Goal: Task Accomplishment & Management: Use online tool/utility

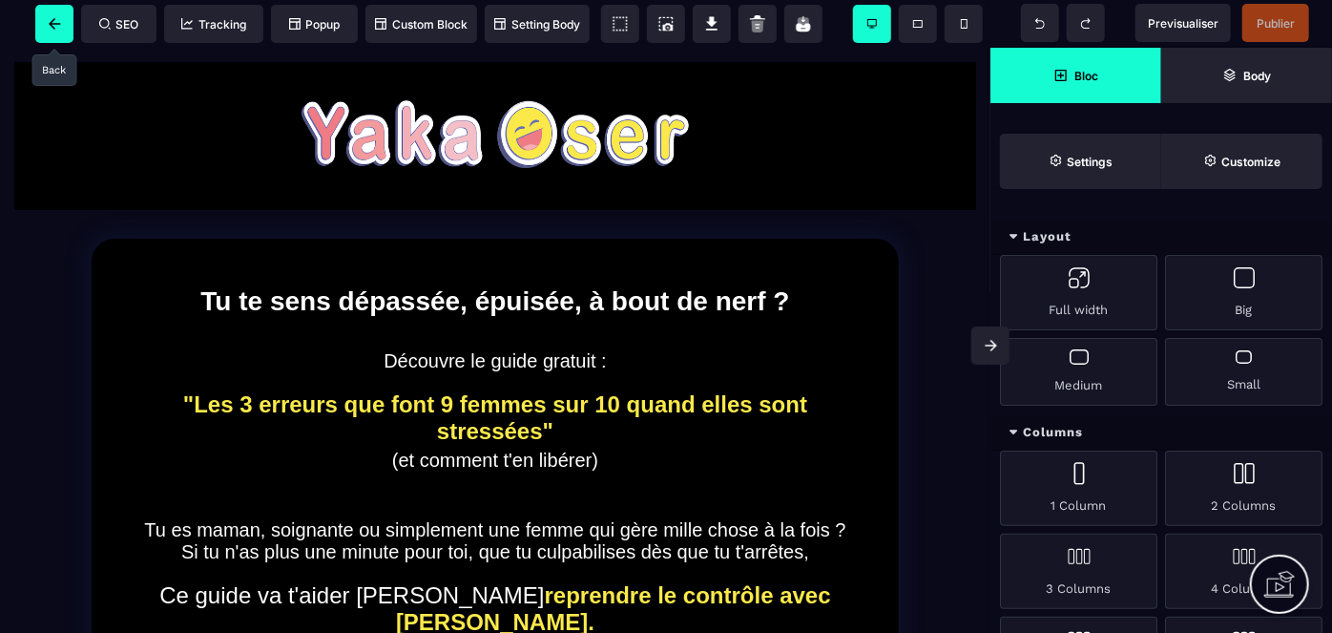
click at [52, 14] on span at bounding box center [54, 24] width 38 height 38
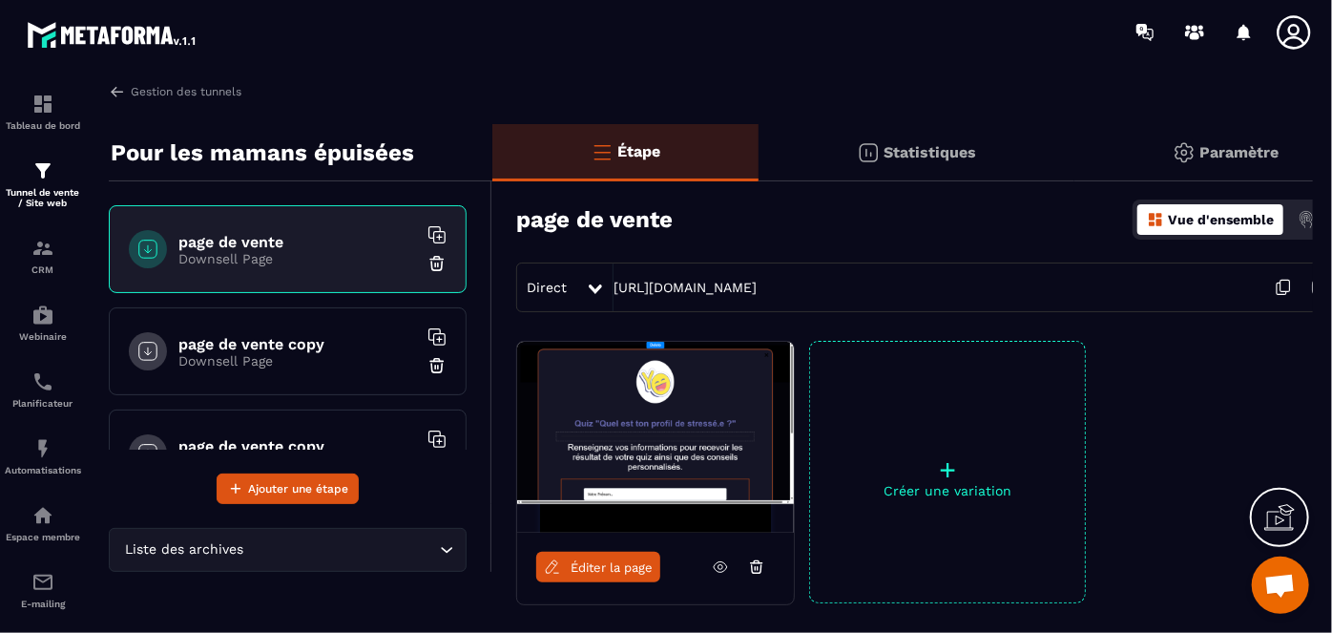
click at [255, 348] on h6 "page de vente copy" at bounding box center [297, 344] width 239 height 18
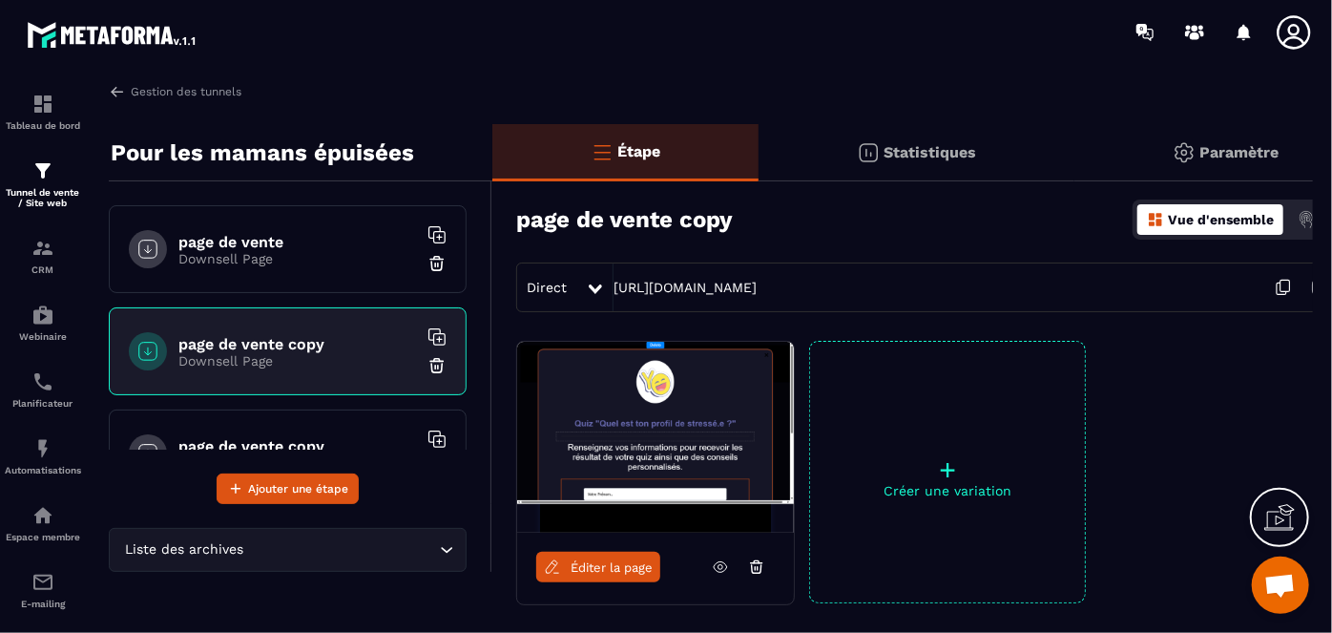
click at [1275, 580] on span "Ouvrir le chat" at bounding box center [1280, 587] width 31 height 27
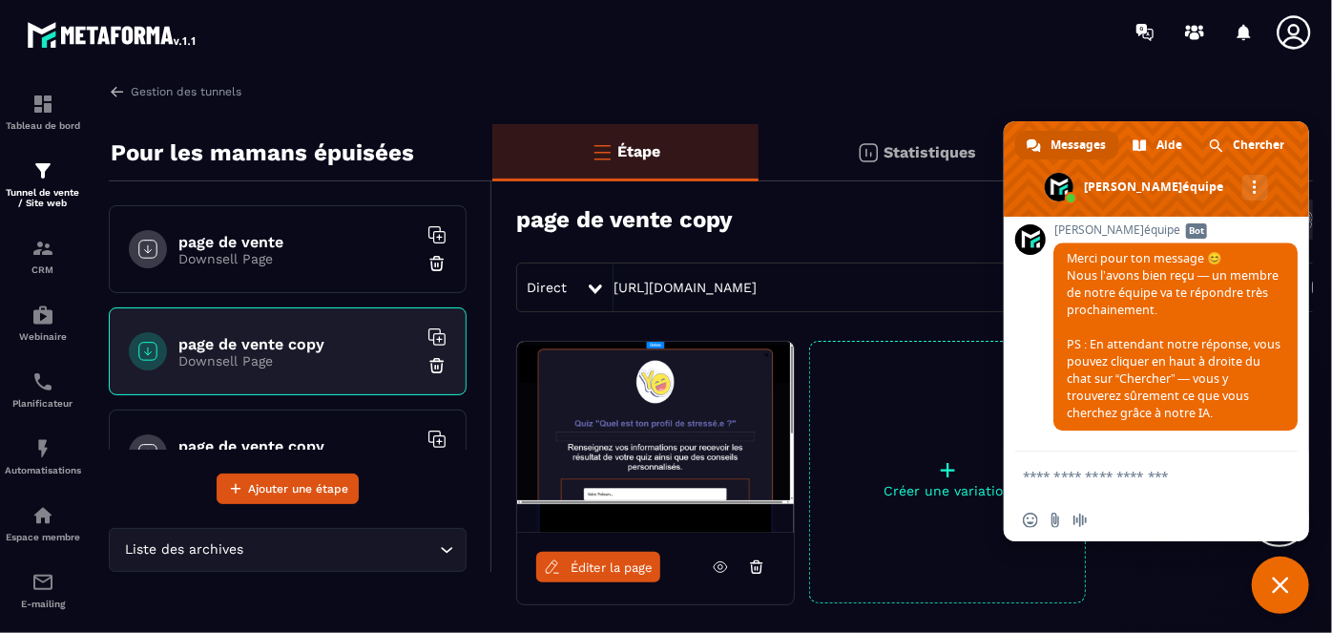
scroll to position [6244, 0]
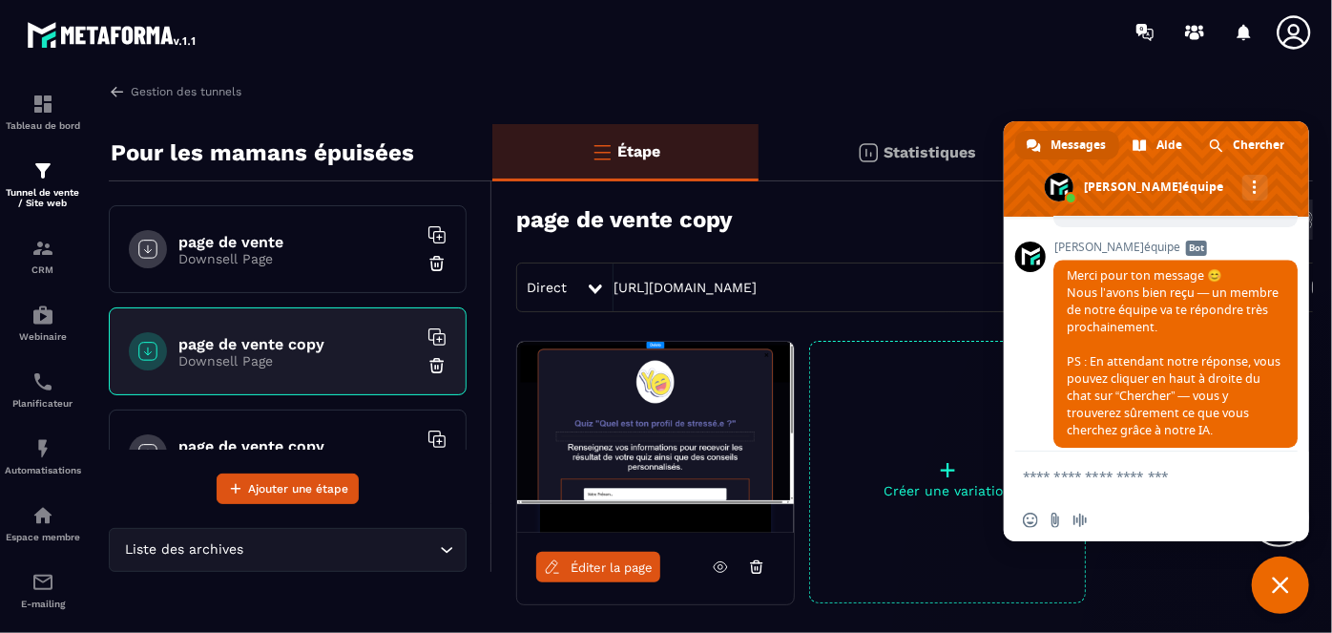
click at [1200, 218] on span "Peut on renommer une étape de vente ?" at bounding box center [1160, 200] width 186 height 33
click at [1219, 218] on span "Peut on renommer une étape de vente ?" at bounding box center [1160, 200] width 186 height 33
click at [53, 182] on img at bounding box center [42, 170] width 23 height 23
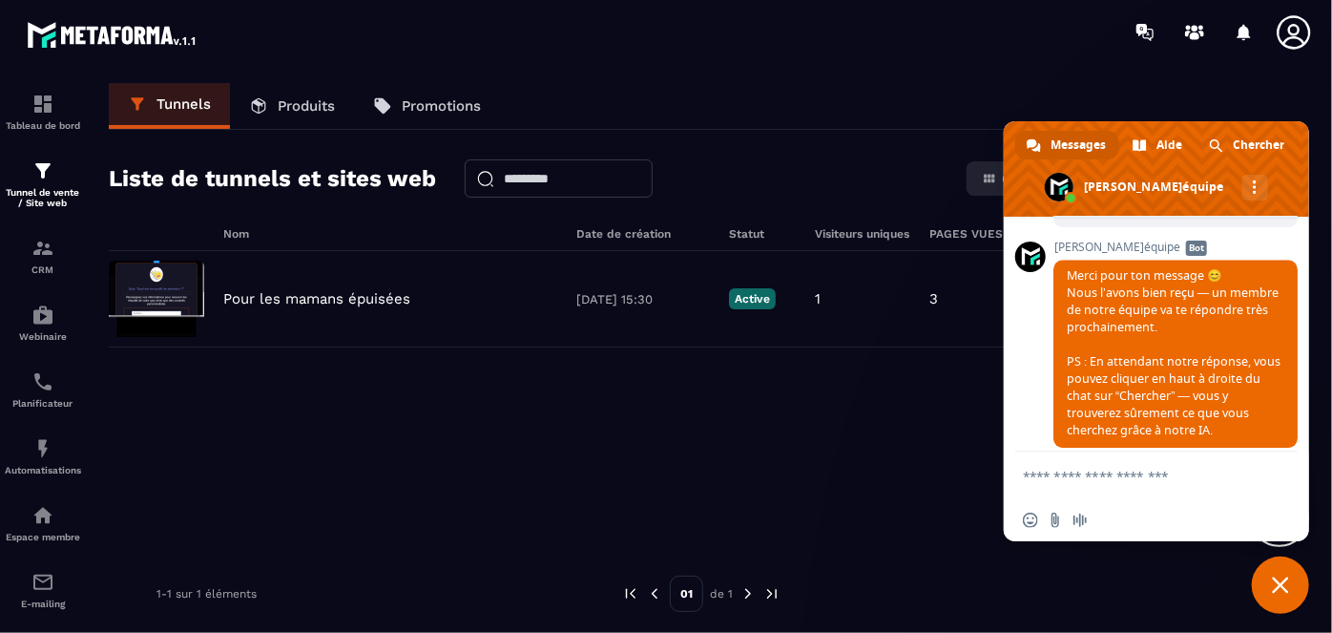
drag, startPoint x: 1113, startPoint y: 123, endPoint x: 1126, endPoint y: 389, distance: 266.6
click at [1127, 389] on div "Messages [PERSON_NAME] [PERSON_NAME] de L'équipe Autres canaux Continuer par Em…" at bounding box center [1156, 331] width 305 height 420
click at [959, 227] on h6 "PAGES VUES" at bounding box center [968, 233] width 76 height 13
click at [935, 226] on div "Tunnels Produits Promotions Liste de tunnels et sites web Carte Liste Créer tun…" at bounding box center [702, 354] width 1224 height 542
click at [850, 242] on div "Nom Date de création Statut Visiteurs uniques PAGES VUES Opt-ins Ventes Command…" at bounding box center [701, 239] width 1185 height 24
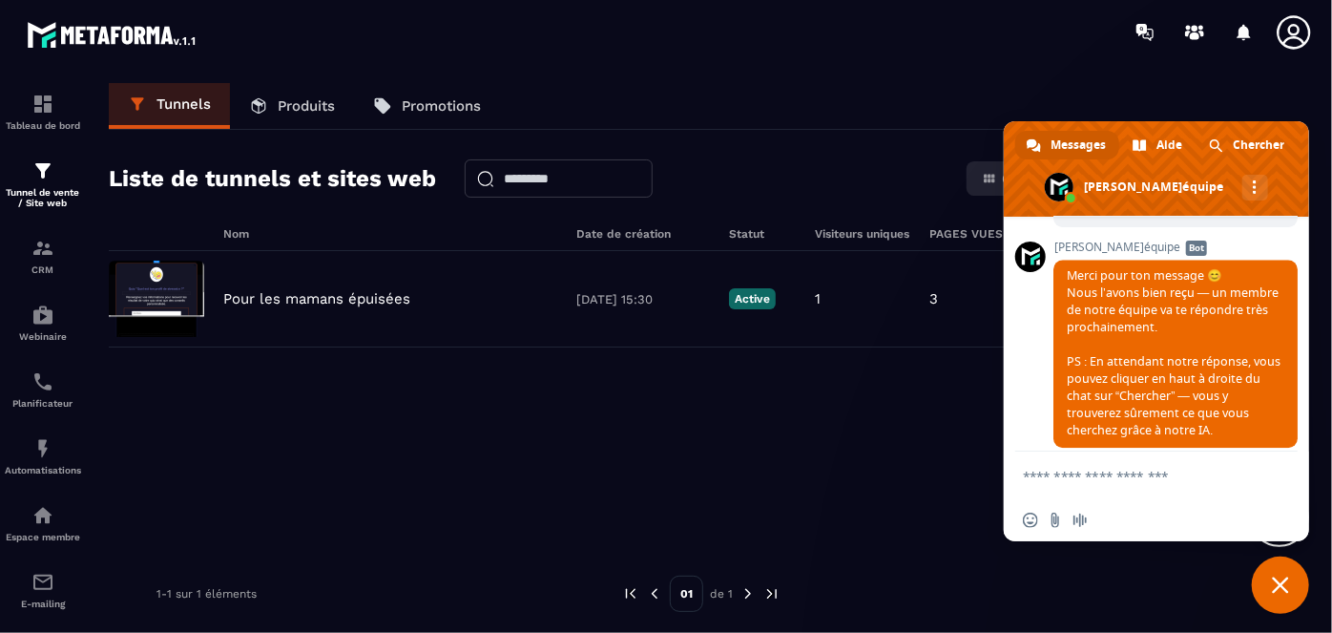
click at [1277, 588] on span "Fermer le chat" at bounding box center [1280, 585] width 17 height 17
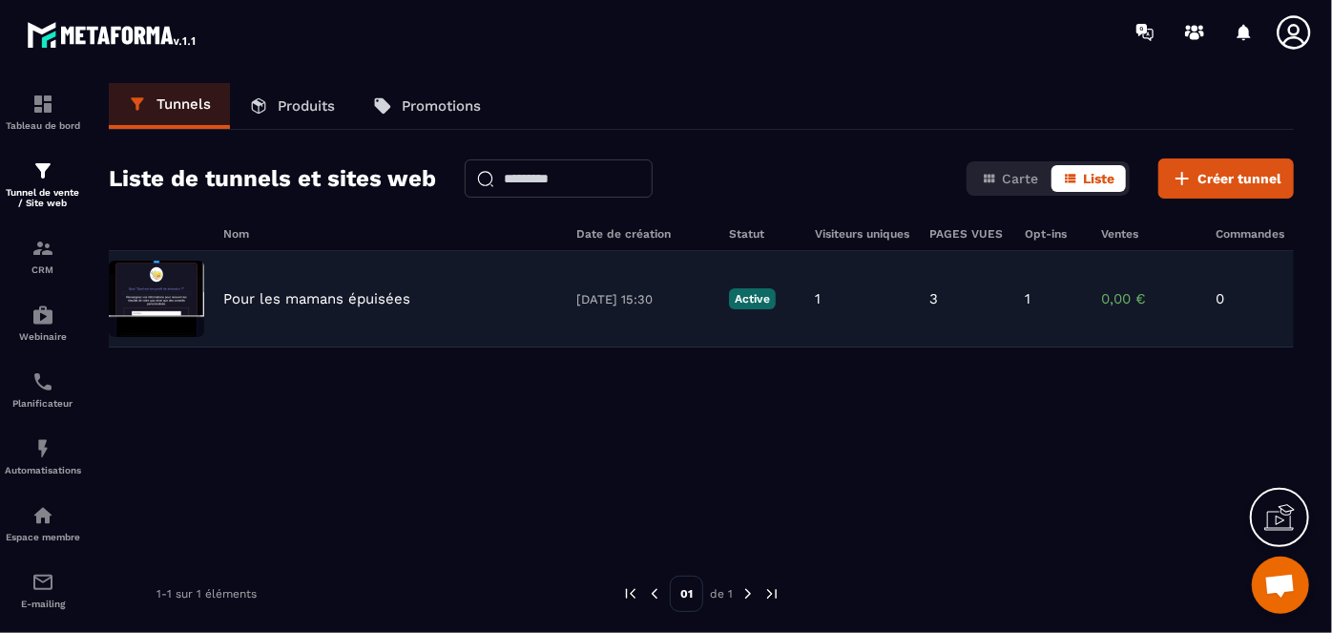
click at [260, 292] on p "Pour les mamans épuisées" at bounding box center [316, 298] width 187 height 17
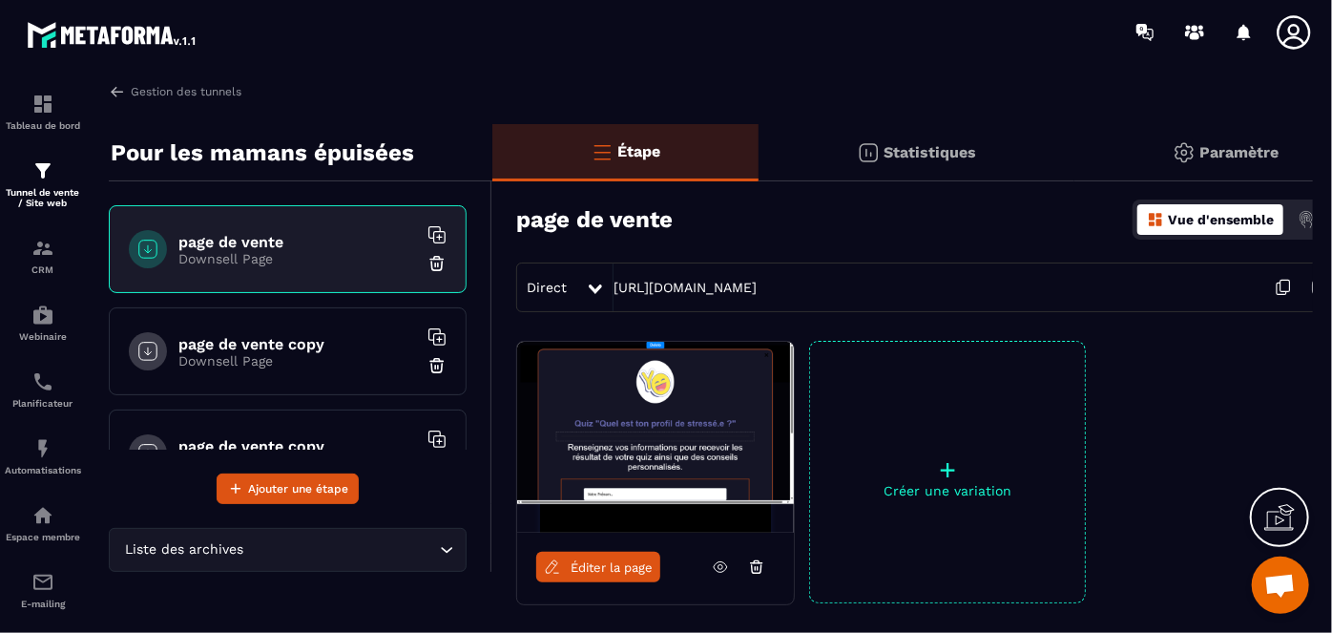
click at [211, 354] on p "Downsell Page" at bounding box center [297, 360] width 239 height 15
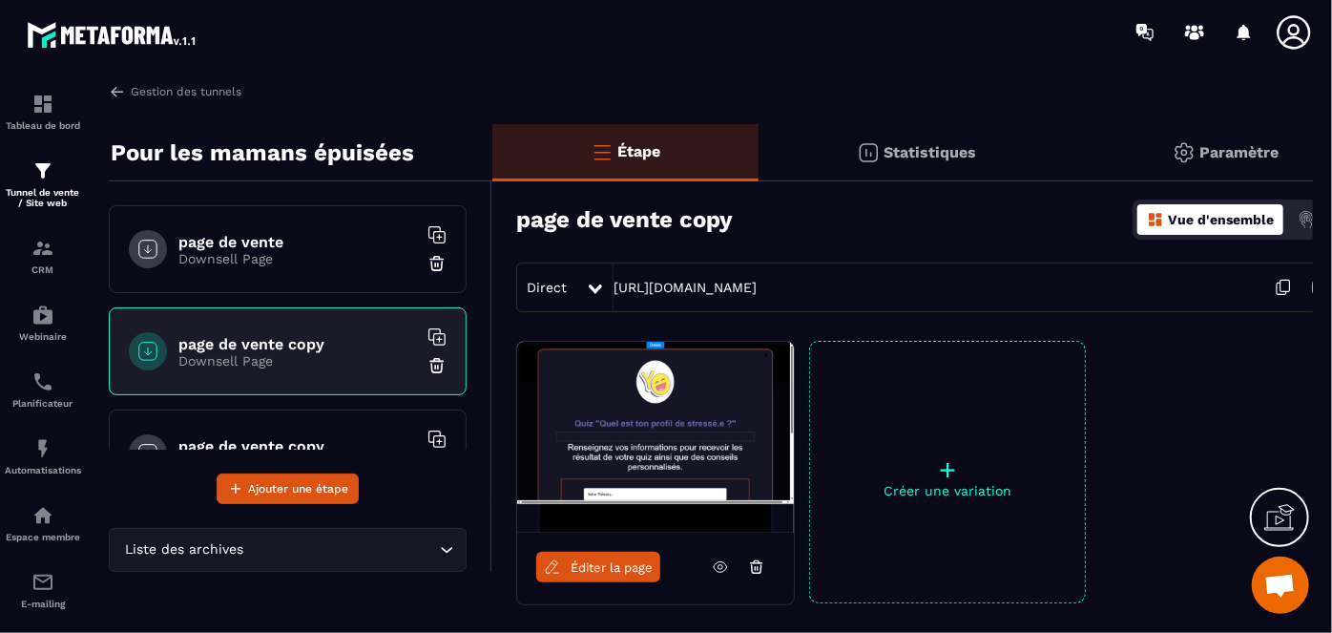
click at [293, 364] on p "Downsell Page" at bounding box center [297, 360] width 239 height 15
click at [211, 342] on h6 "page de vente copy" at bounding box center [297, 344] width 239 height 18
click at [210, 342] on h6 "page de vente copy" at bounding box center [297, 344] width 239 height 18
click at [153, 342] on icon at bounding box center [147, 351] width 23 height 23
click at [203, 339] on h6 "page de vente copy" at bounding box center [297, 344] width 239 height 18
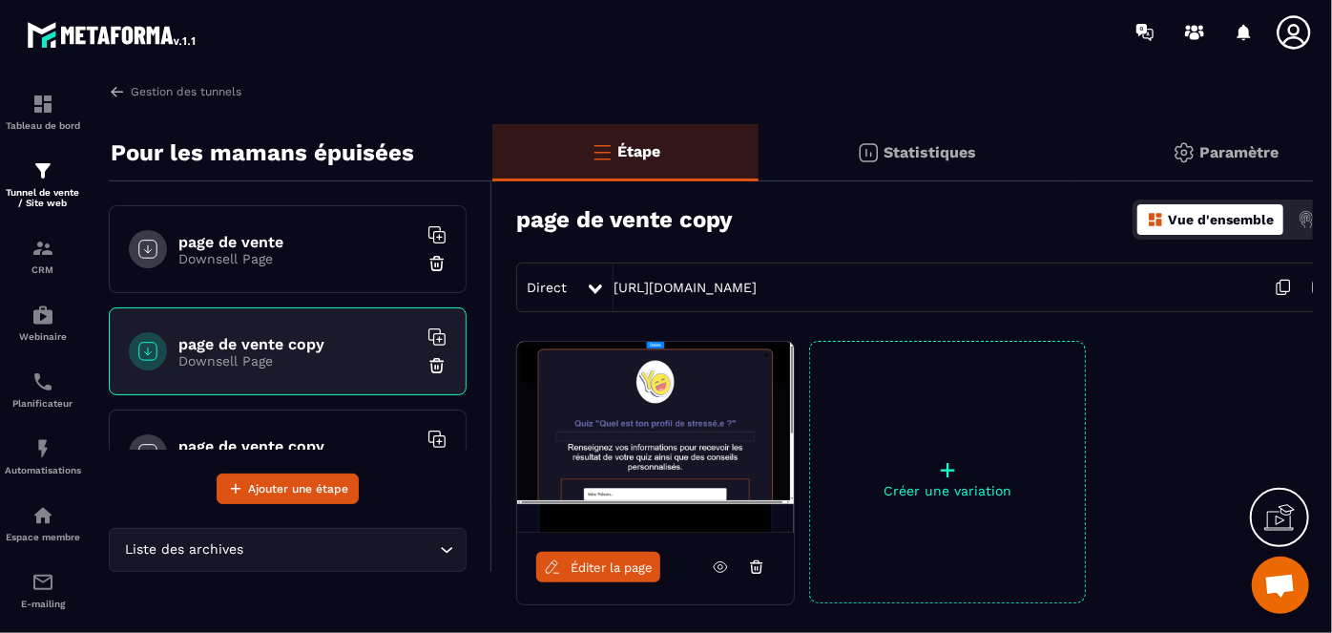
click at [318, 333] on div "page de vente copy Downsell Page" at bounding box center [288, 351] width 358 height 88
click at [320, 346] on h6 "page de vente copy" at bounding box center [297, 344] width 239 height 18
click at [566, 560] on link "Éditer la page" at bounding box center [598, 567] width 124 height 31
